Goal: Information Seeking & Learning: Learn about a topic

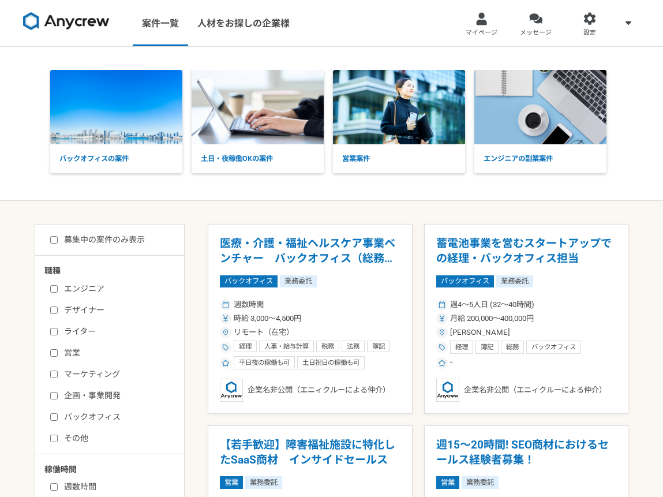
click at [54, 375] on input "マーケティング" at bounding box center [54, 375] width 8 height 8
checkbox input "true"
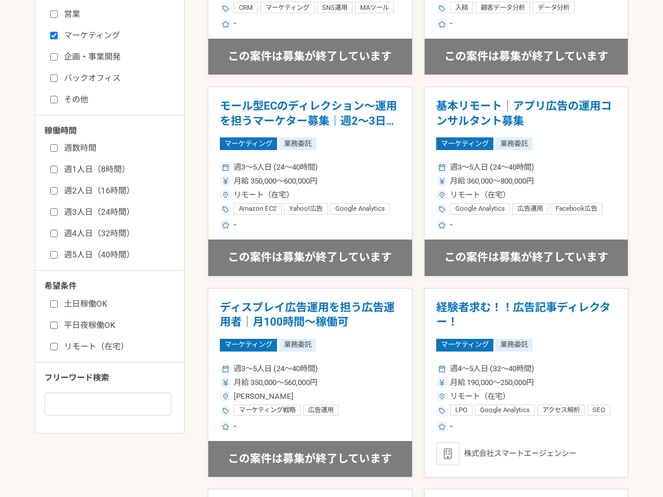
scroll to position [107, 0]
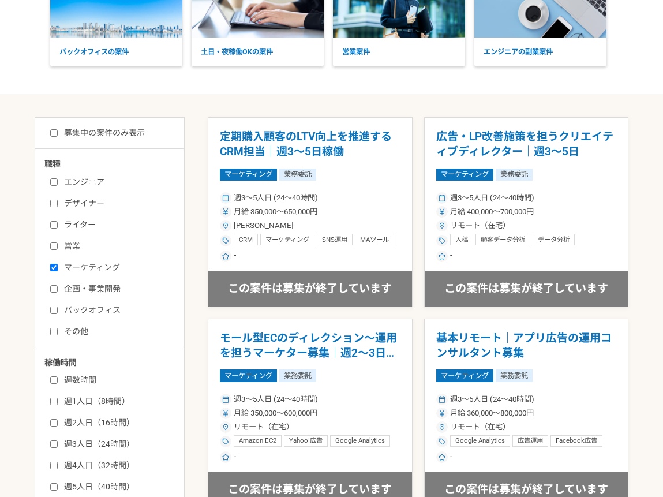
click at [53, 130] on input "募集中の案件のみ表示" at bounding box center [54, 133] width 8 height 8
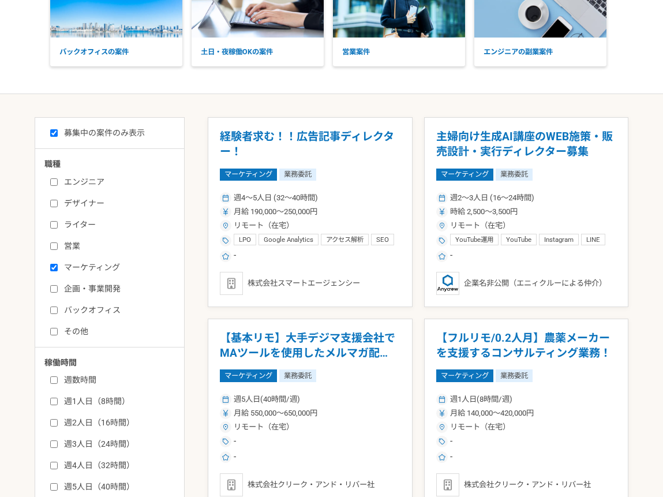
click at [51, 133] on input "募集中の案件のみ表示" at bounding box center [54, 133] width 8 height 8
checkbox input "false"
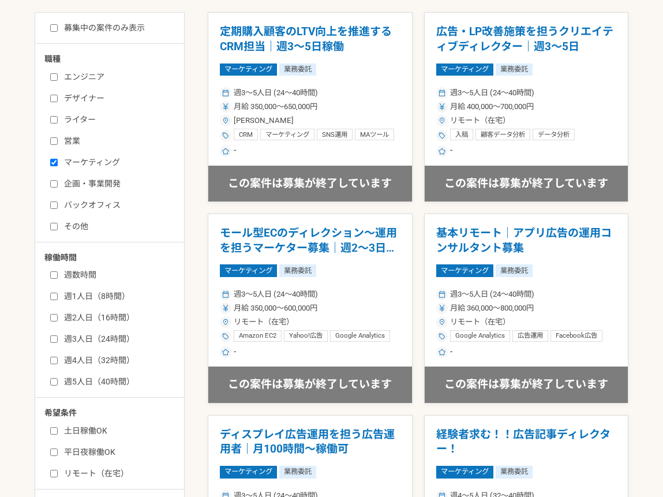
scroll to position [90, 0]
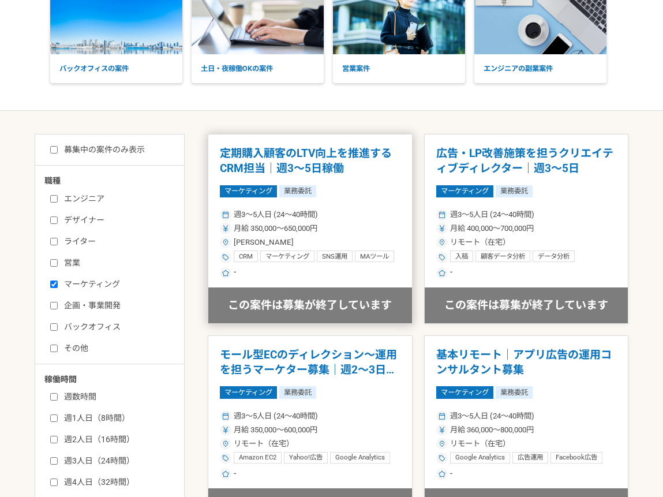
click at [353, 144] on article "定期購入顧客のLTV向上を推進するCRM担当｜週3〜5日稼働 マーケティング 業務委託 週3〜5人日 (24〜40時間) 月給 350,000〜650,000…" at bounding box center [310, 229] width 205 height 190
